Goal: Information Seeking & Learning: Find specific fact

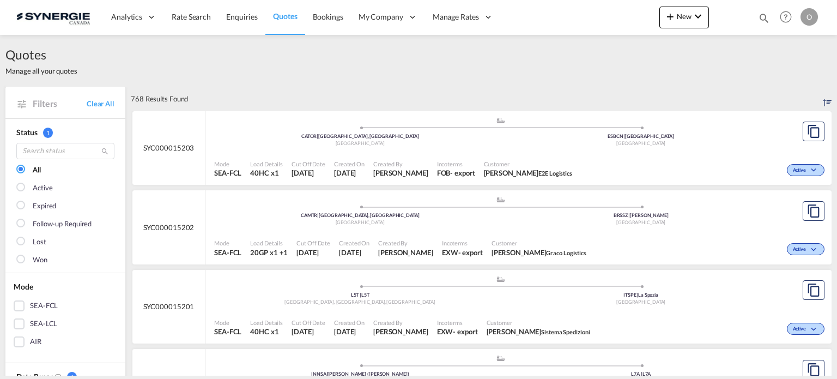
drag, startPoint x: 763, startPoint y: 17, endPoint x: 742, endPoint y: 17, distance: 21.3
click at [763, 17] on md-icon "icon-magnify" at bounding box center [764, 18] width 12 height 12
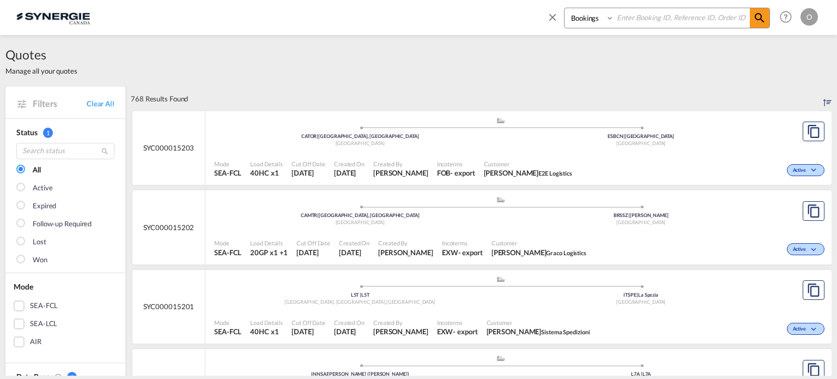
click at [589, 16] on select "Bookings Quotes Enquiries" at bounding box center [591, 18] width 52 height 20
select select "Quotes"
click at [565, 8] on select "Bookings Quotes Enquiries" at bounding box center [591, 18] width 52 height 20
click at [646, 22] on input at bounding box center [682, 17] width 136 height 19
paste input "SYC000014572"
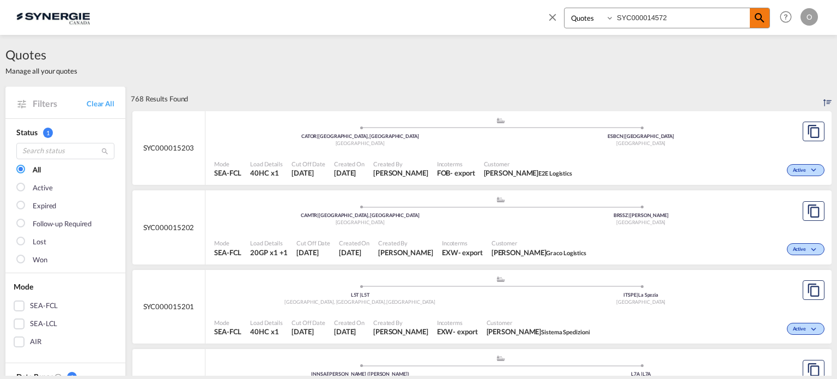
type input "SYC000014572"
click at [761, 14] on md-icon "icon-magnify" at bounding box center [759, 17] width 13 height 13
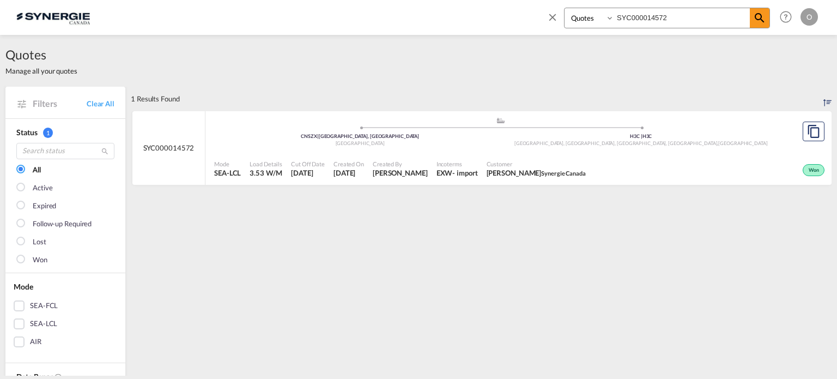
click at [315, 171] on span "[DATE]" at bounding box center [308, 173] width 34 height 10
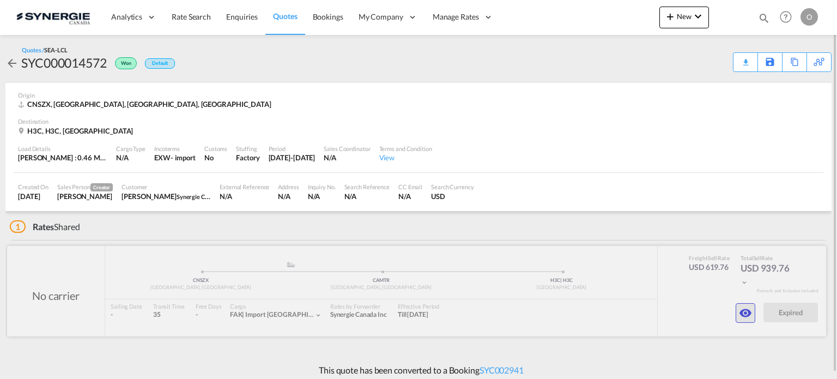
click at [745, 316] on md-icon "icon-eye" at bounding box center [745, 312] width 13 height 13
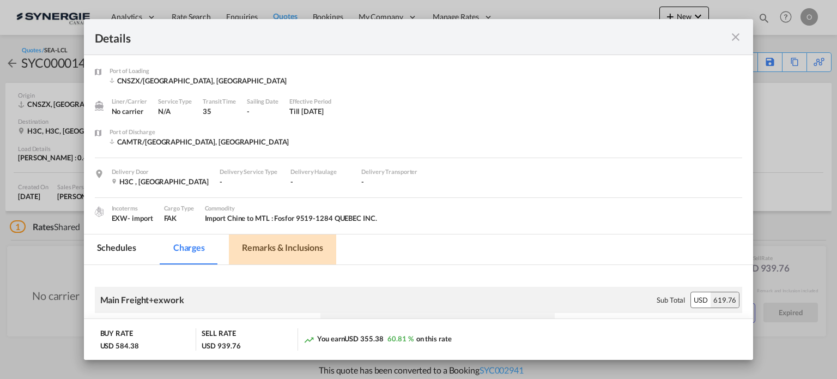
click at [289, 244] on md-tab-item "Remarks & Inclusions" at bounding box center [282, 249] width 107 height 30
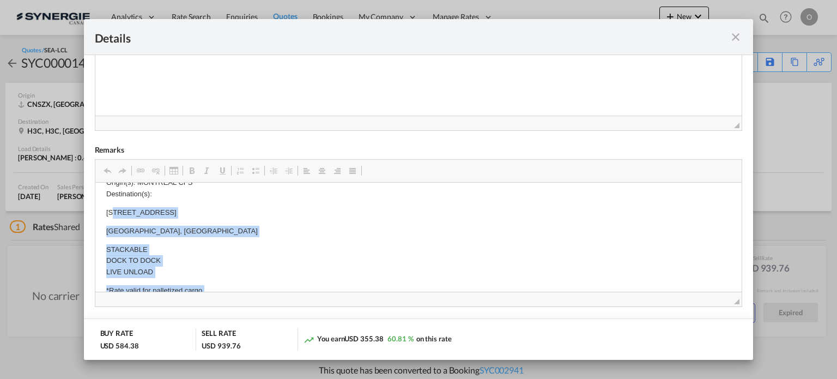
scroll to position [482, 0]
click at [135, 213] on html "term Exwork POD Montreal CFS Import Chine to MTL : Fosfor 9519-1284 QUEBEC INC.…" at bounding box center [418, 131] width 647 height 863
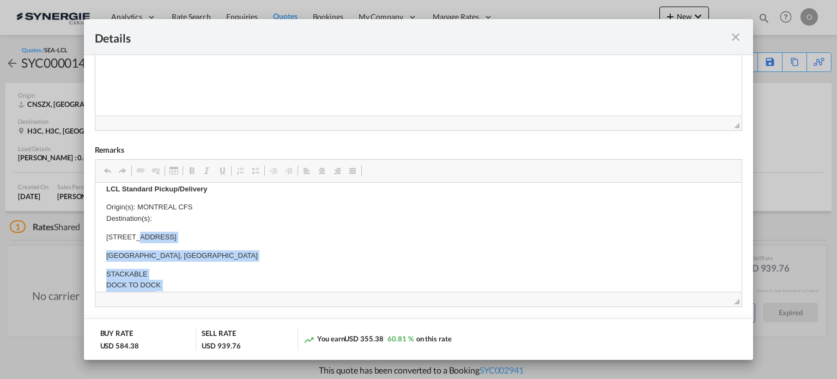
scroll to position [480, 0]
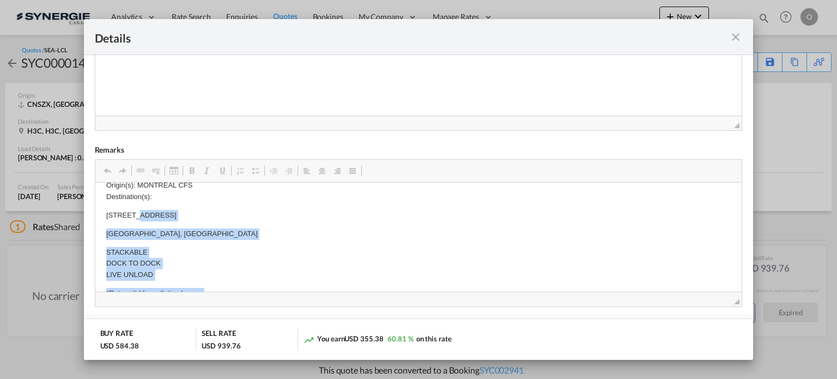
click at [193, 228] on p "Montréal, QC" at bounding box center [418, 233] width 625 height 11
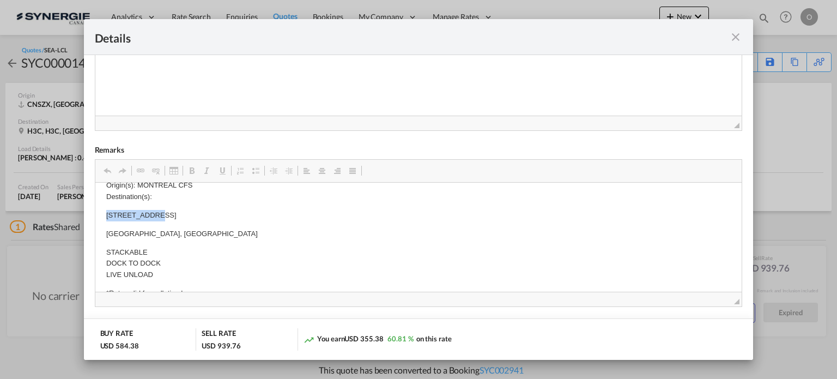
drag, startPoint x: 104, startPoint y: 213, endPoint x: 149, endPoint y: 216, distance: 45.3
click at [149, 216] on html "term Exwork POD Montreal CFS Import Chine to MTL : Fosfor 9519-1284 QUEBEC INC.…" at bounding box center [418, 133] width 647 height 863
click at [172, 221] on span "Copy" at bounding box center [179, 223] width 34 height 16
copy p "33 Rue Prince"
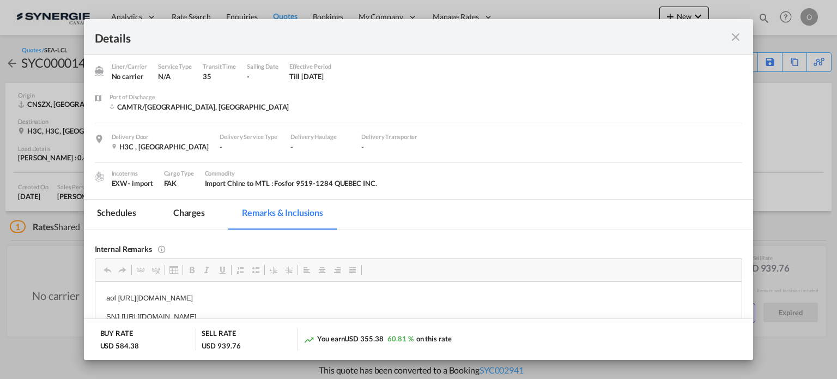
scroll to position [30, 0]
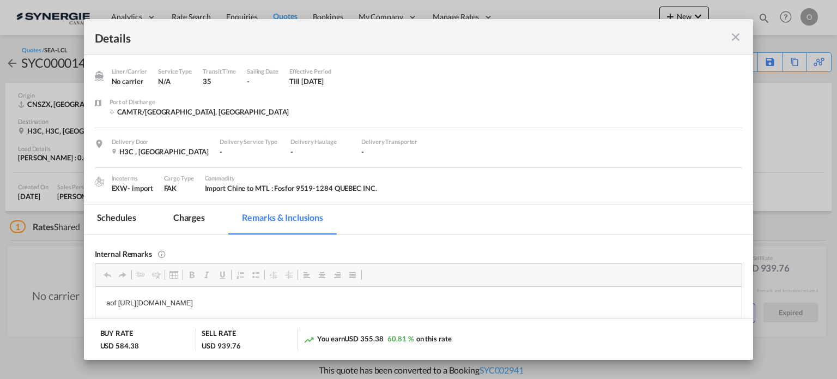
drag, startPoint x: 743, startPoint y: 37, endPoint x: 776, endPoint y: 1, distance: 48.6
click at [742, 37] on div "Details" at bounding box center [419, 37] width 670 height 36
click at [733, 39] on md-icon "icon-close fg-AAA8AD m-0 cursor" at bounding box center [735, 37] width 13 height 13
